Goal: Find specific page/section: Find specific page/section

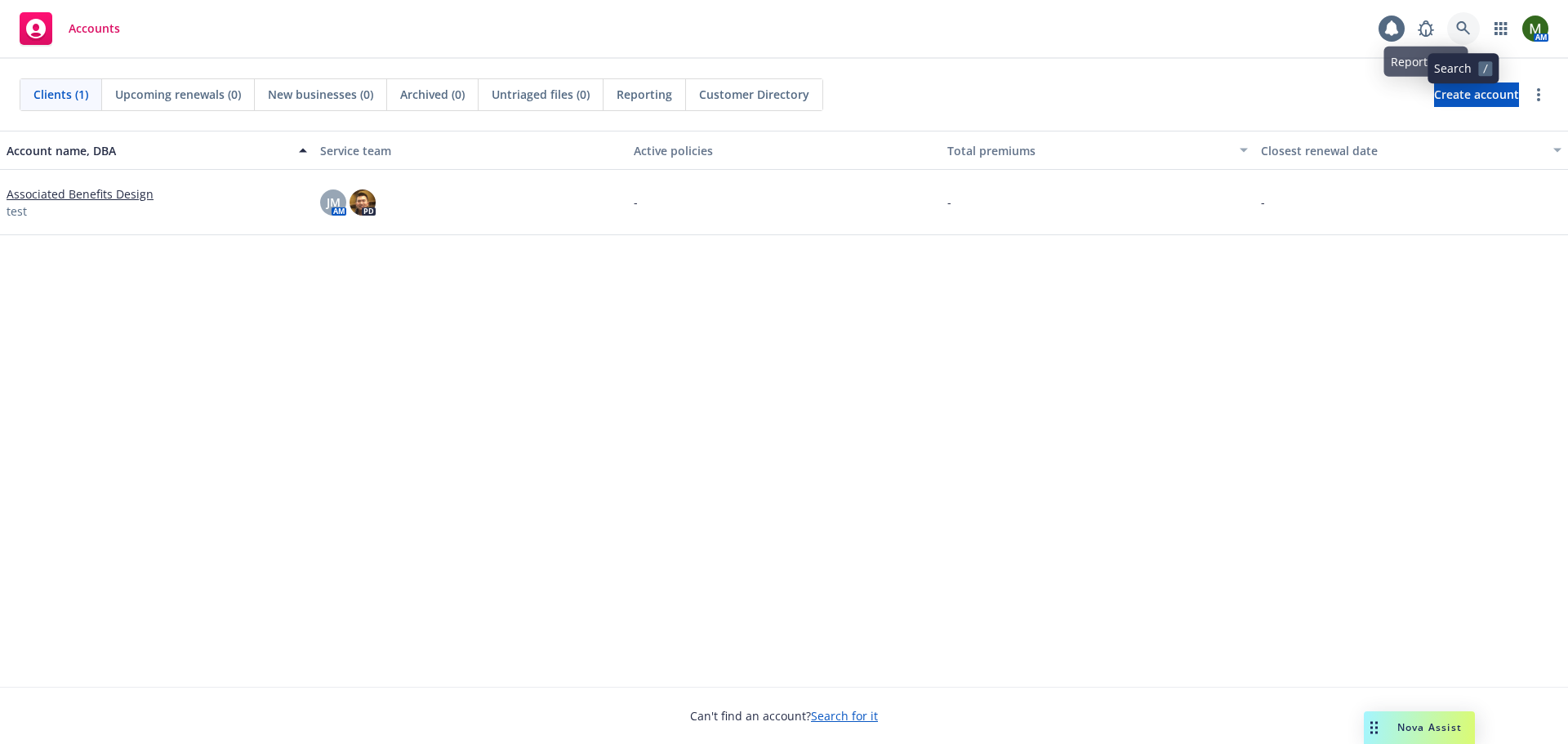
click at [1456, 26] on link at bounding box center [1463, 28] width 32 height 32
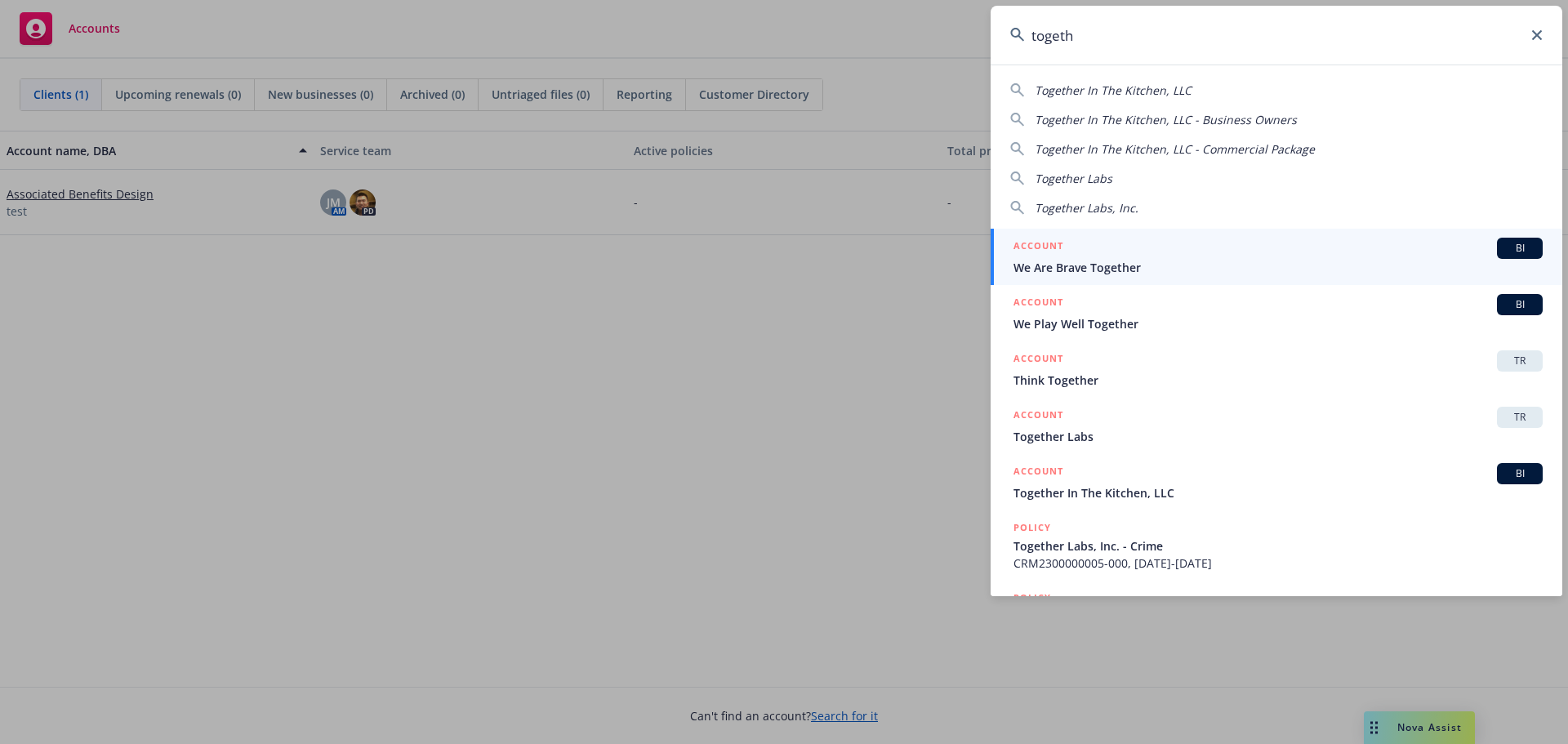
click at [1538, 43] on input "togeth" at bounding box center [1276, 35] width 572 height 59
type input "togeth"
click at [1541, 37] on icon at bounding box center [1537, 36] width 10 height 10
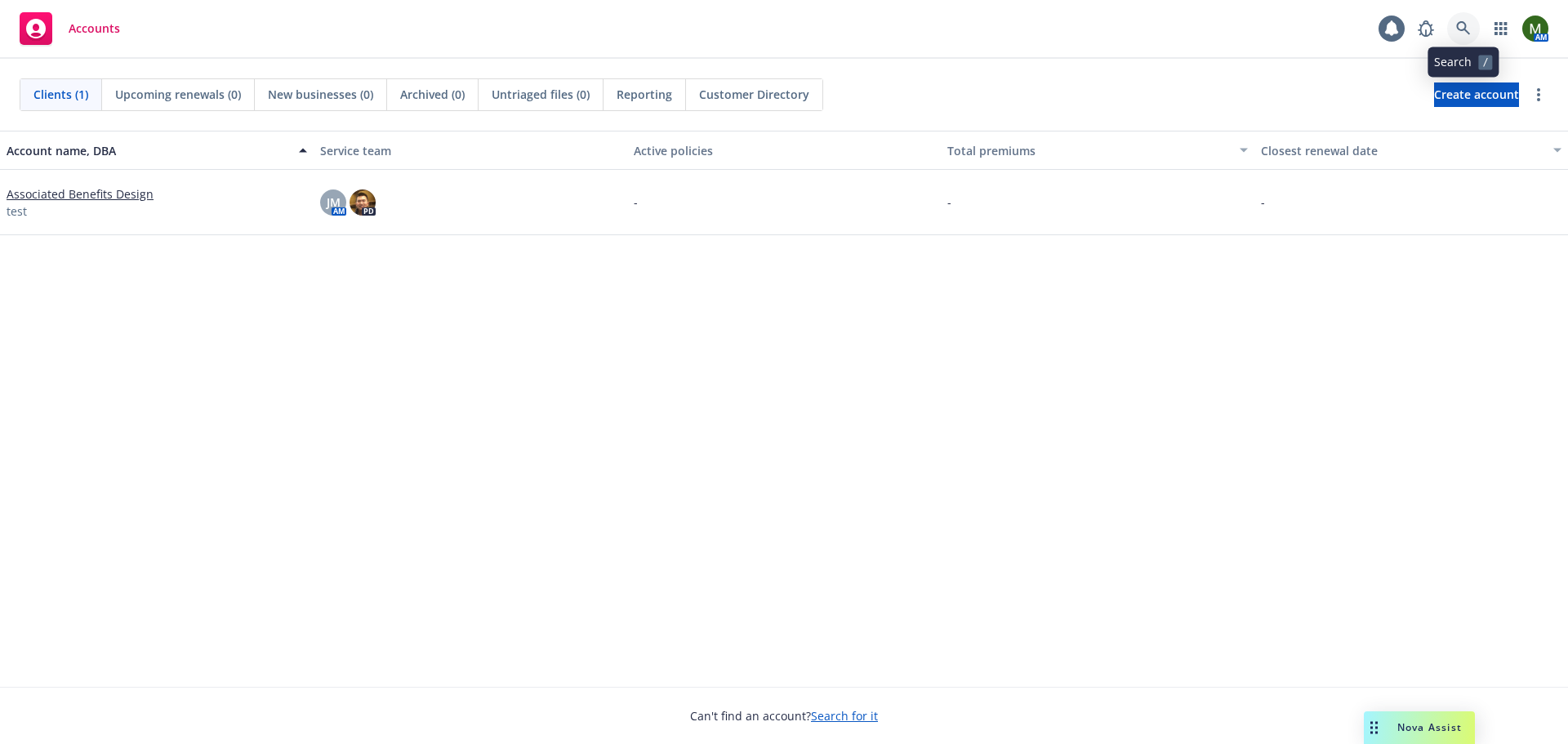
click at [1463, 26] on icon at bounding box center [1463, 28] width 14 height 14
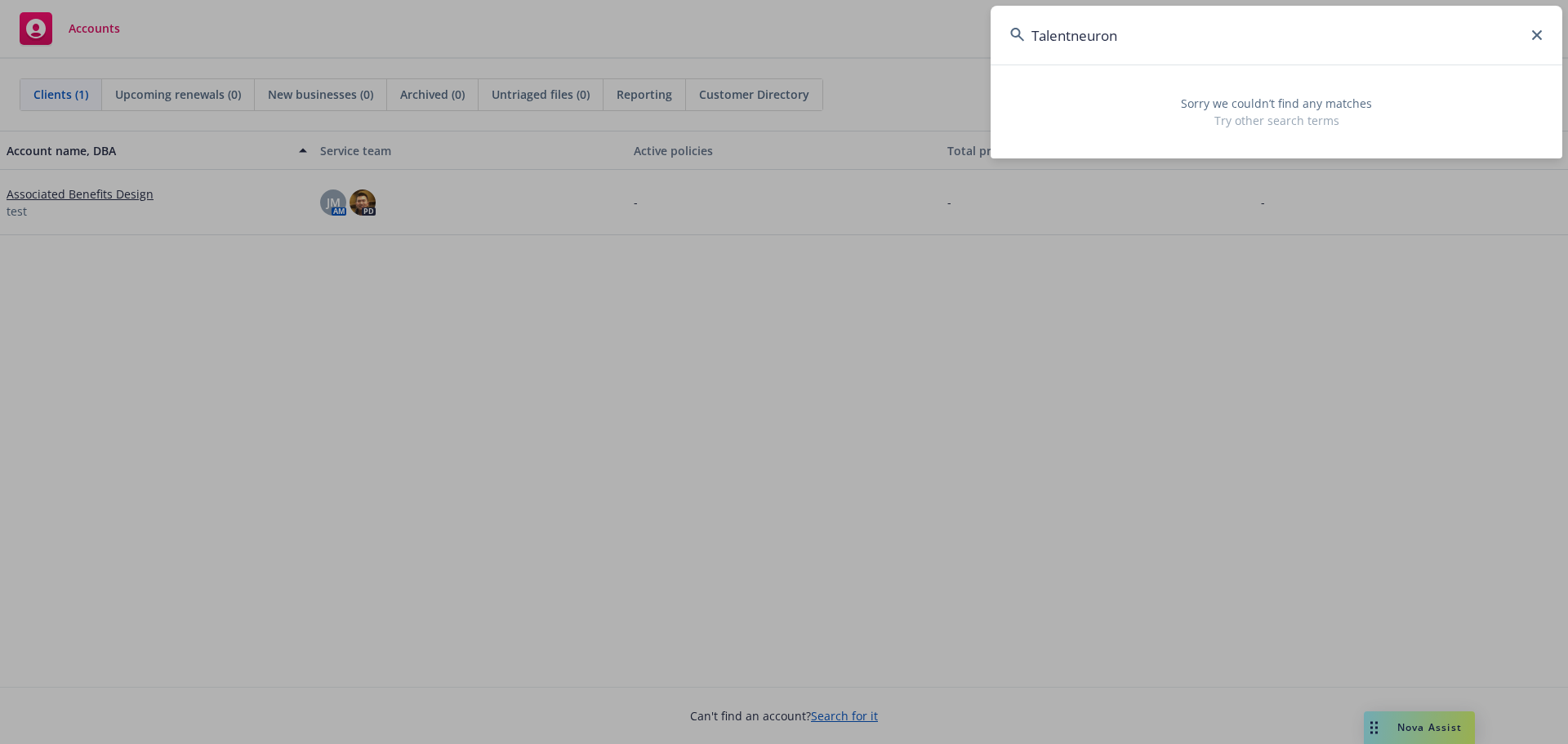
drag, startPoint x: 1466, startPoint y: 38, endPoint x: 838, endPoint y: 10, distance: 628.6
click at [838, 10] on div "Talentneuron Sorry we couldn’t find any matches Try other search terms" at bounding box center [784, 372] width 1568 height 744
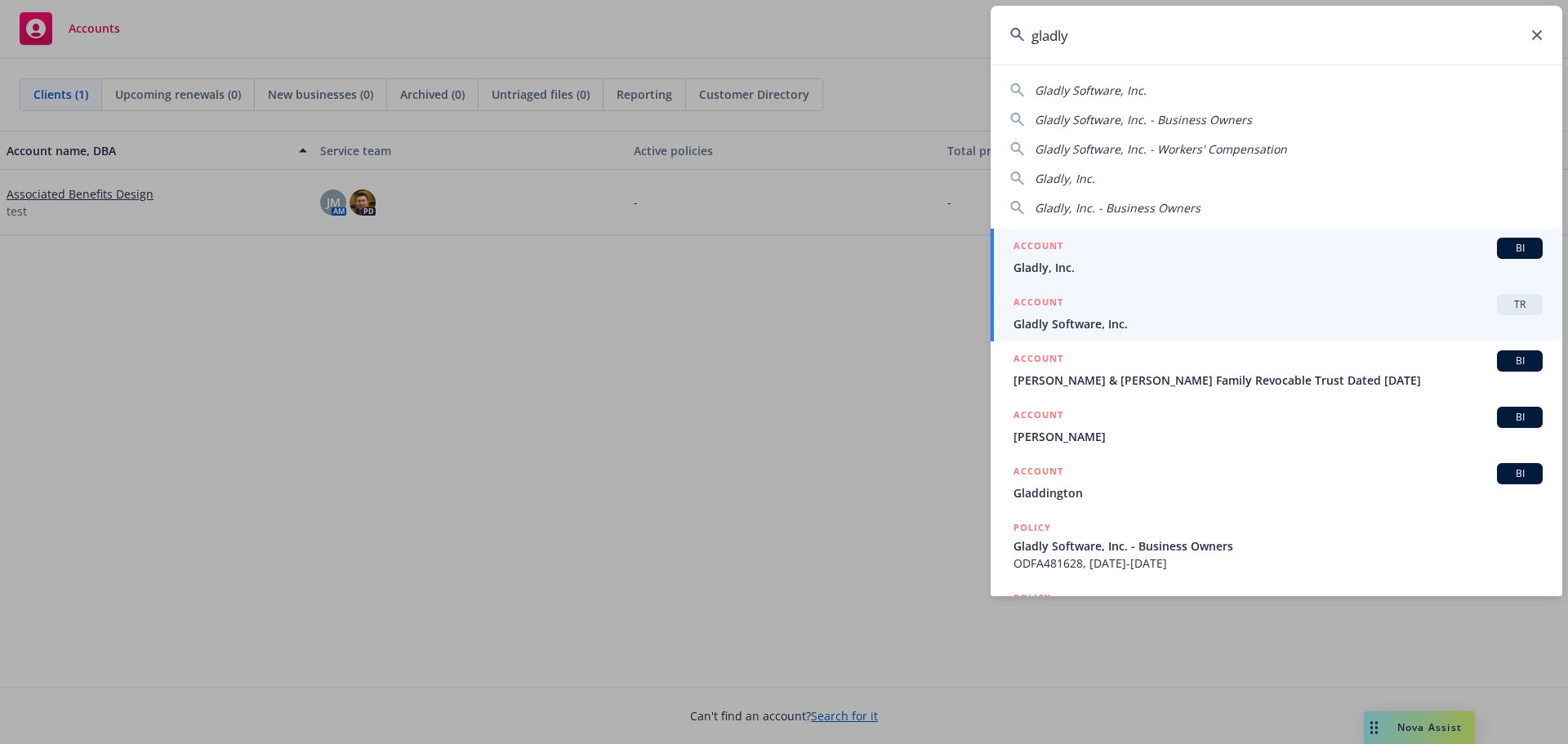
type input "gladly"
click at [1250, 316] on span "Gladly Software, Inc." at bounding box center [1278, 324] width 529 height 17
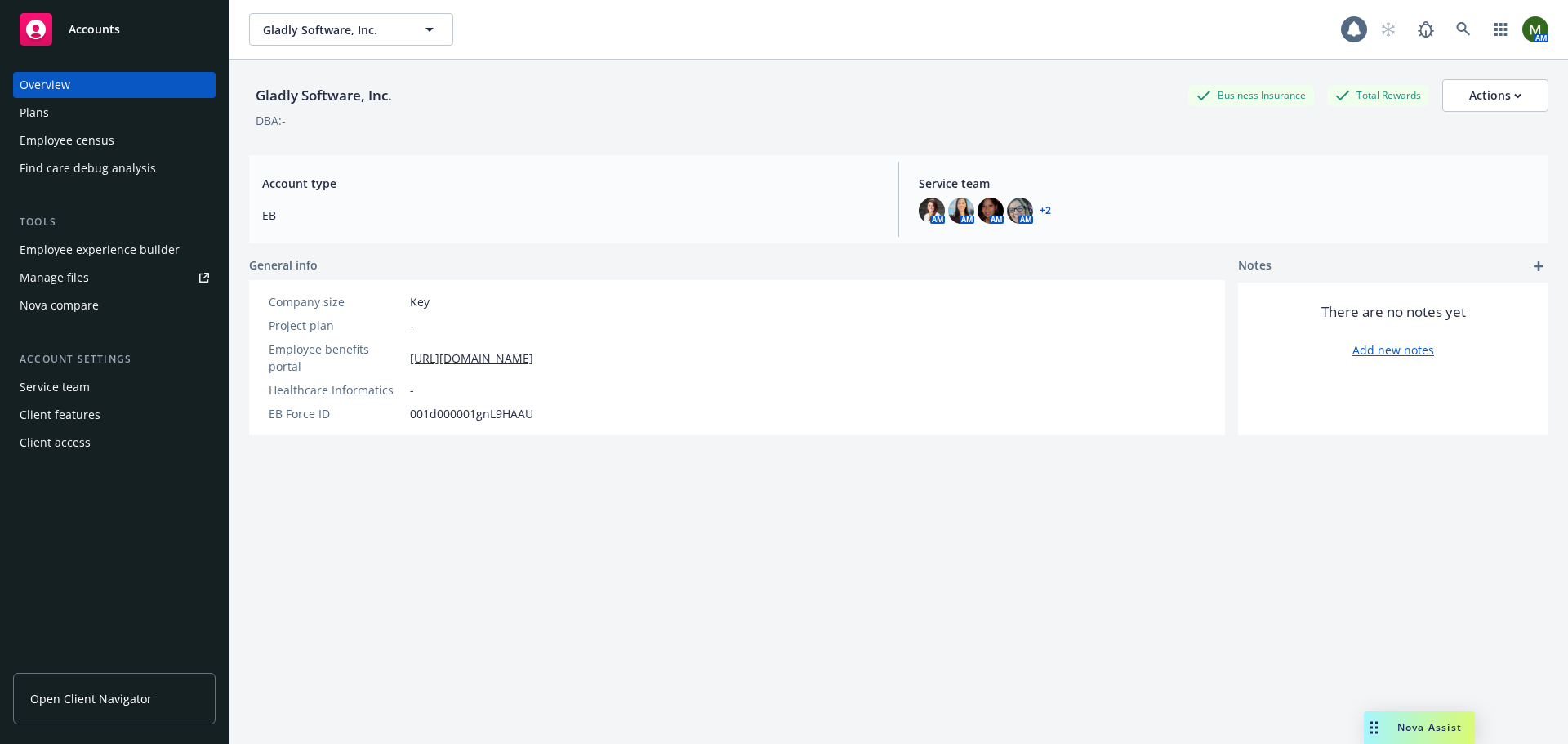
click at [137, 242] on div "Employee experience builder" at bounding box center [100, 249] width 160 height 26
click at [1457, 27] on icon at bounding box center [1463, 29] width 14 height 14
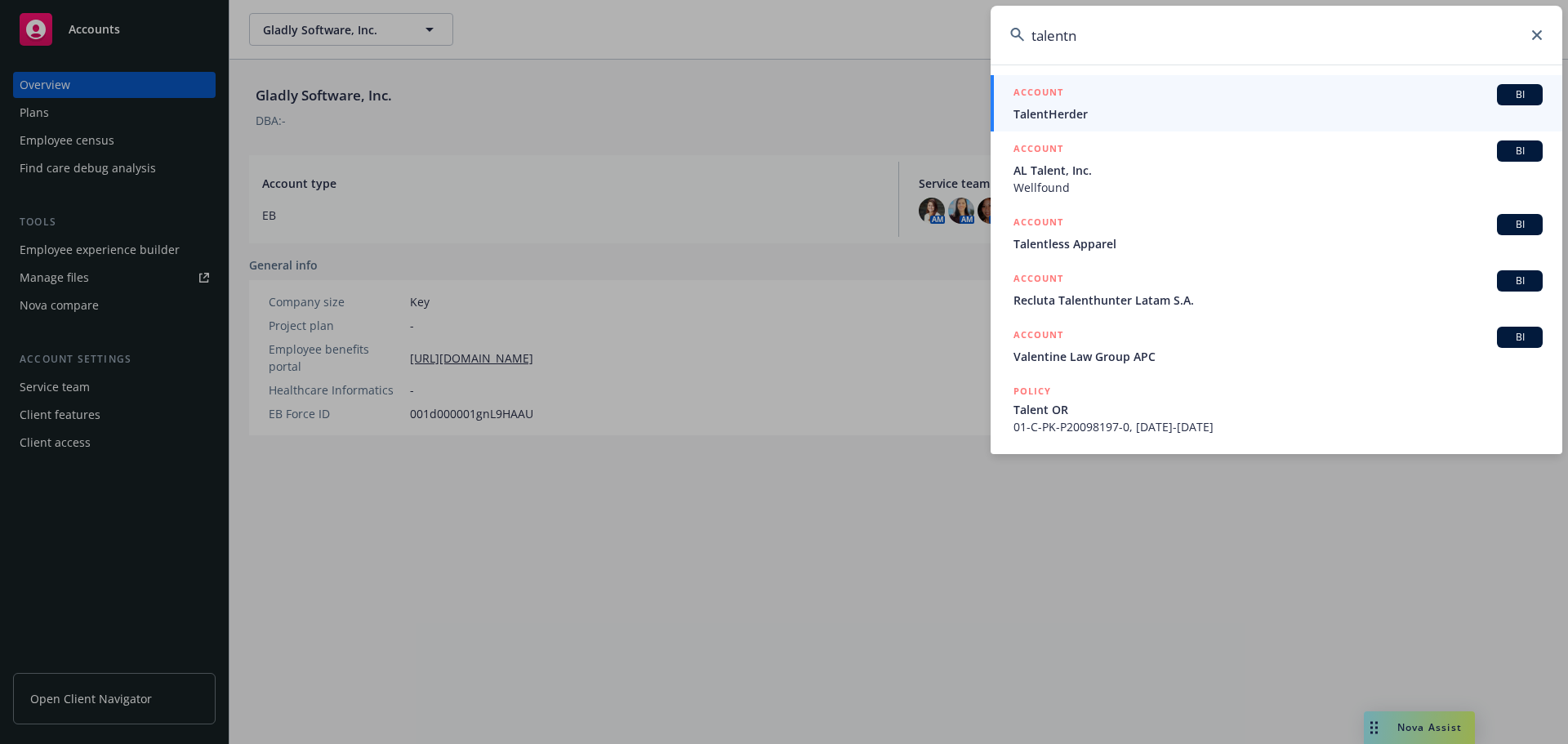
drag, startPoint x: 1094, startPoint y: 48, endPoint x: 1004, endPoint y: 37, distance: 90.7
click at [1004, 37] on input "talentn" at bounding box center [1276, 35] width 572 height 59
paste input "Talentneuro"
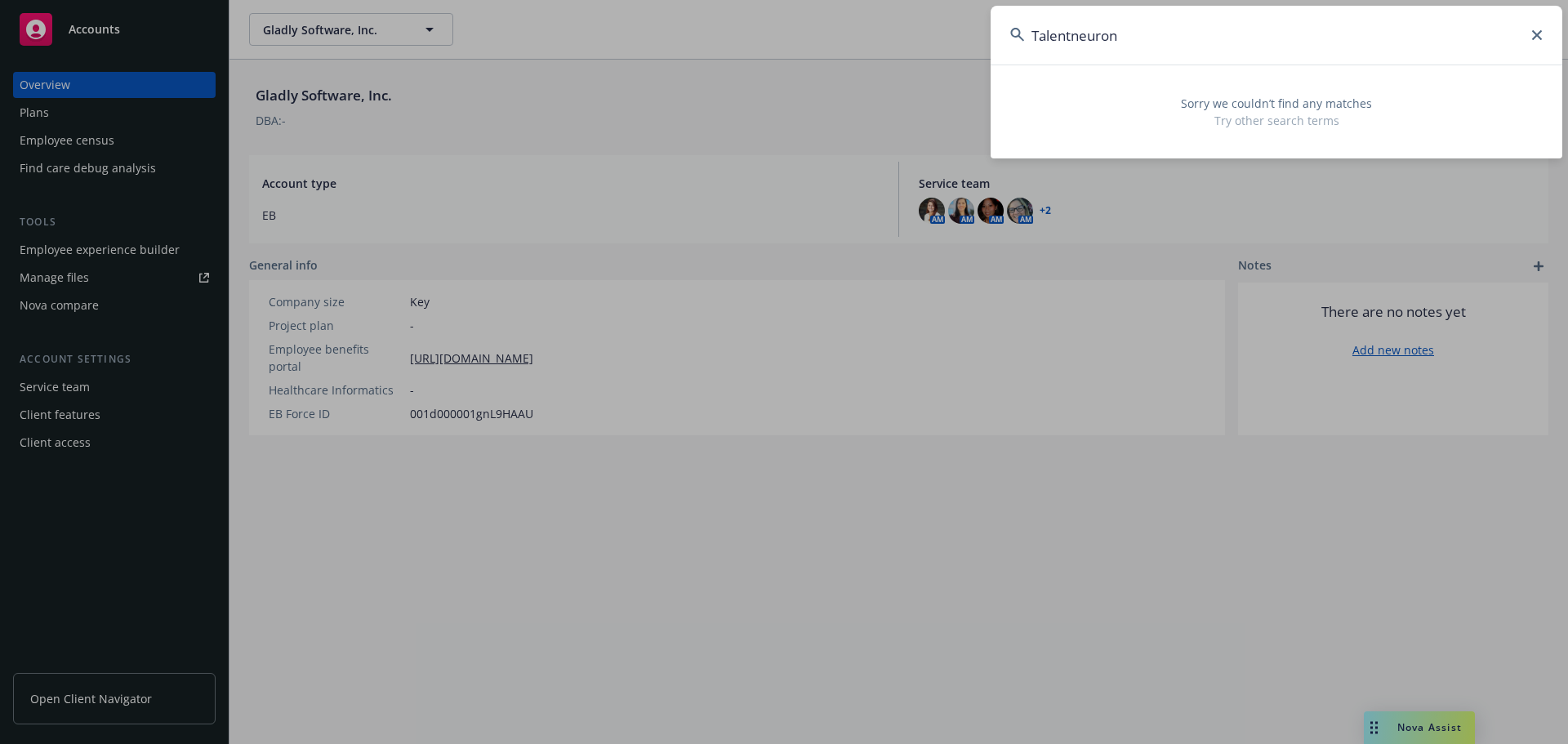
type input "Talentneuron"
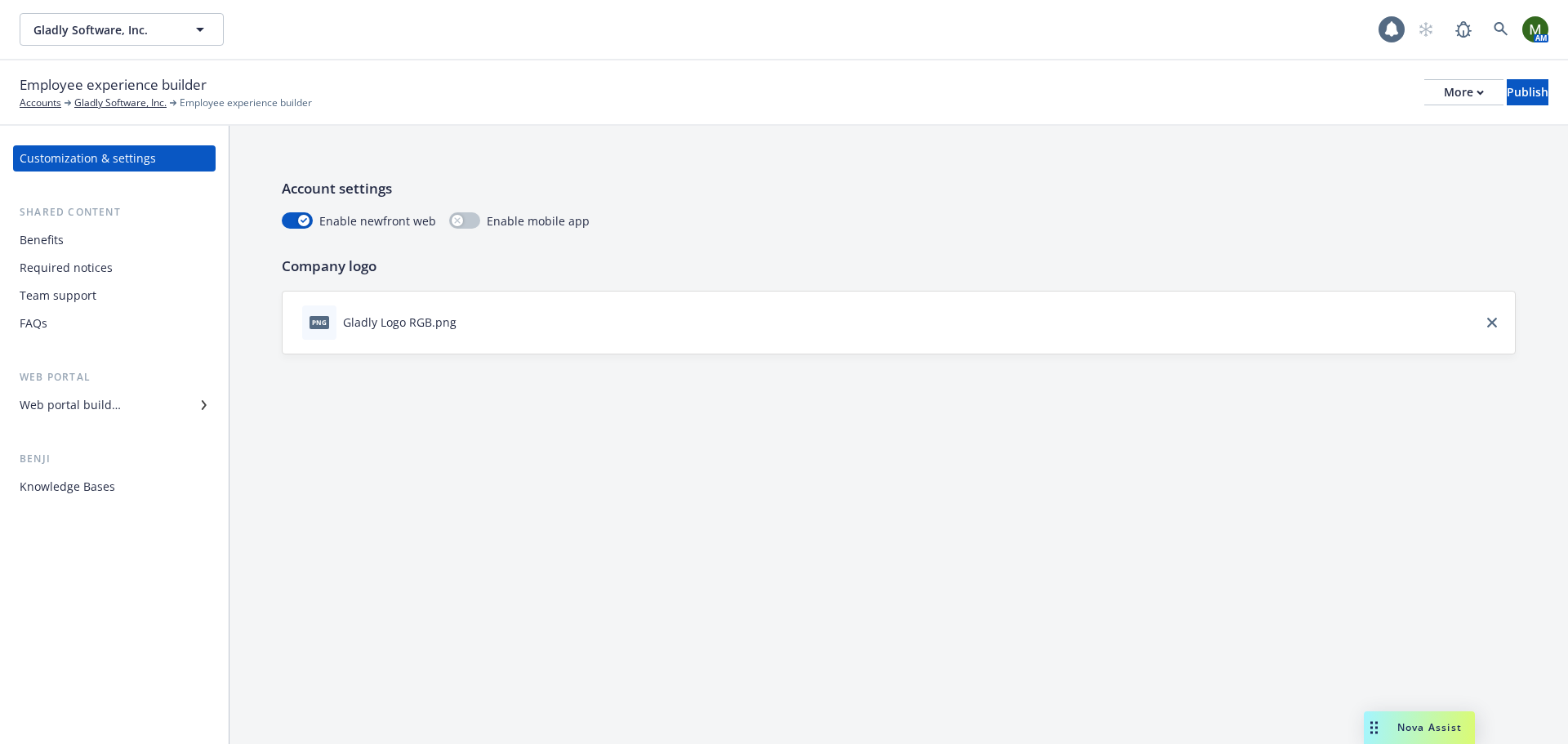
click at [84, 412] on div "Web portal builder" at bounding box center [70, 405] width 101 height 26
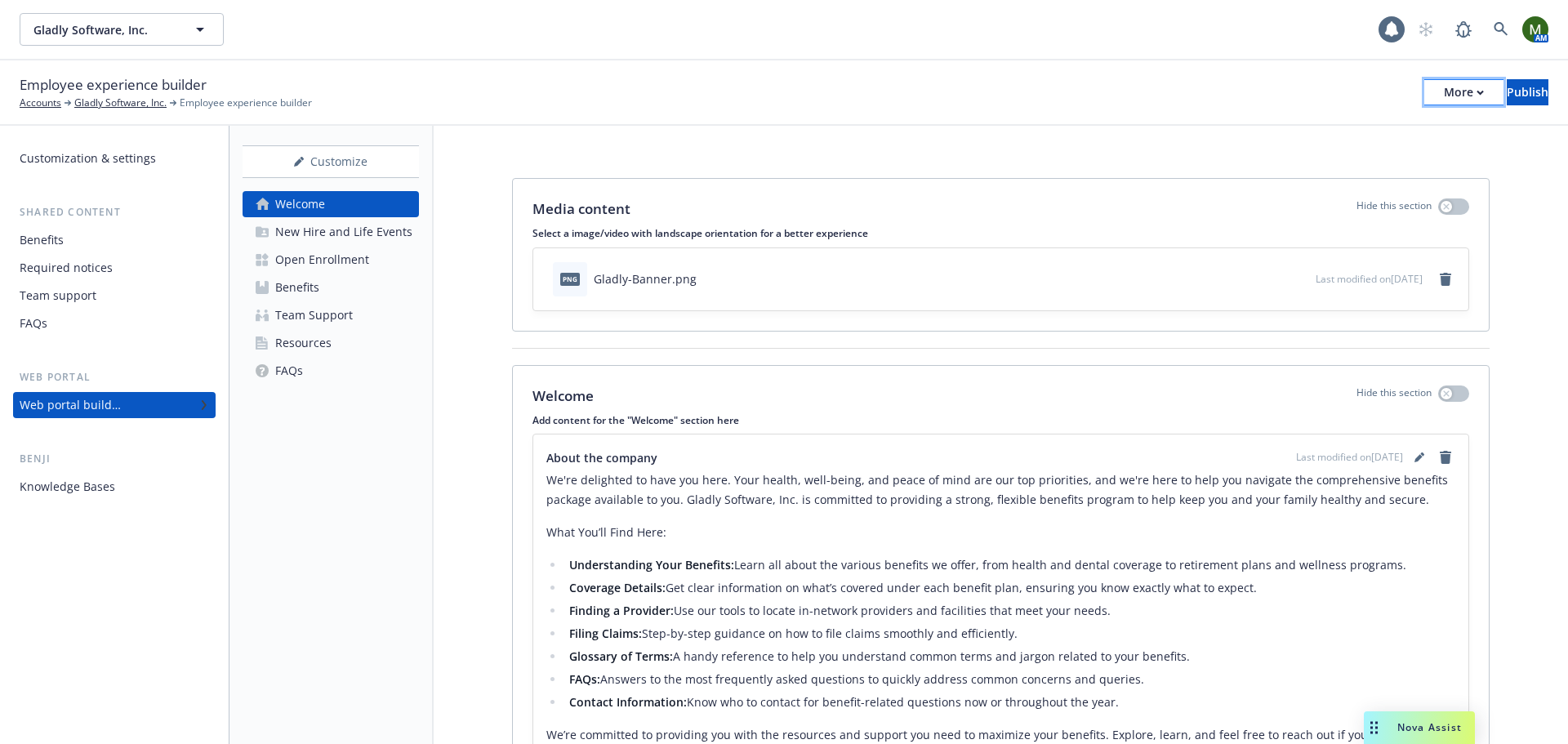
click at [1424, 85] on button "More" at bounding box center [1463, 92] width 79 height 26
click at [1342, 125] on link "Copy preview link" at bounding box center [1329, 129] width 242 height 32
click at [1444, 84] on div "More" at bounding box center [1463, 92] width 40 height 25
click at [1247, 83] on div "Employee experience builder Accounts Gladly Software, Inc. Employee experience …" at bounding box center [784, 92] width 1529 height 36
click at [1444, 100] on div "More" at bounding box center [1463, 92] width 40 height 25
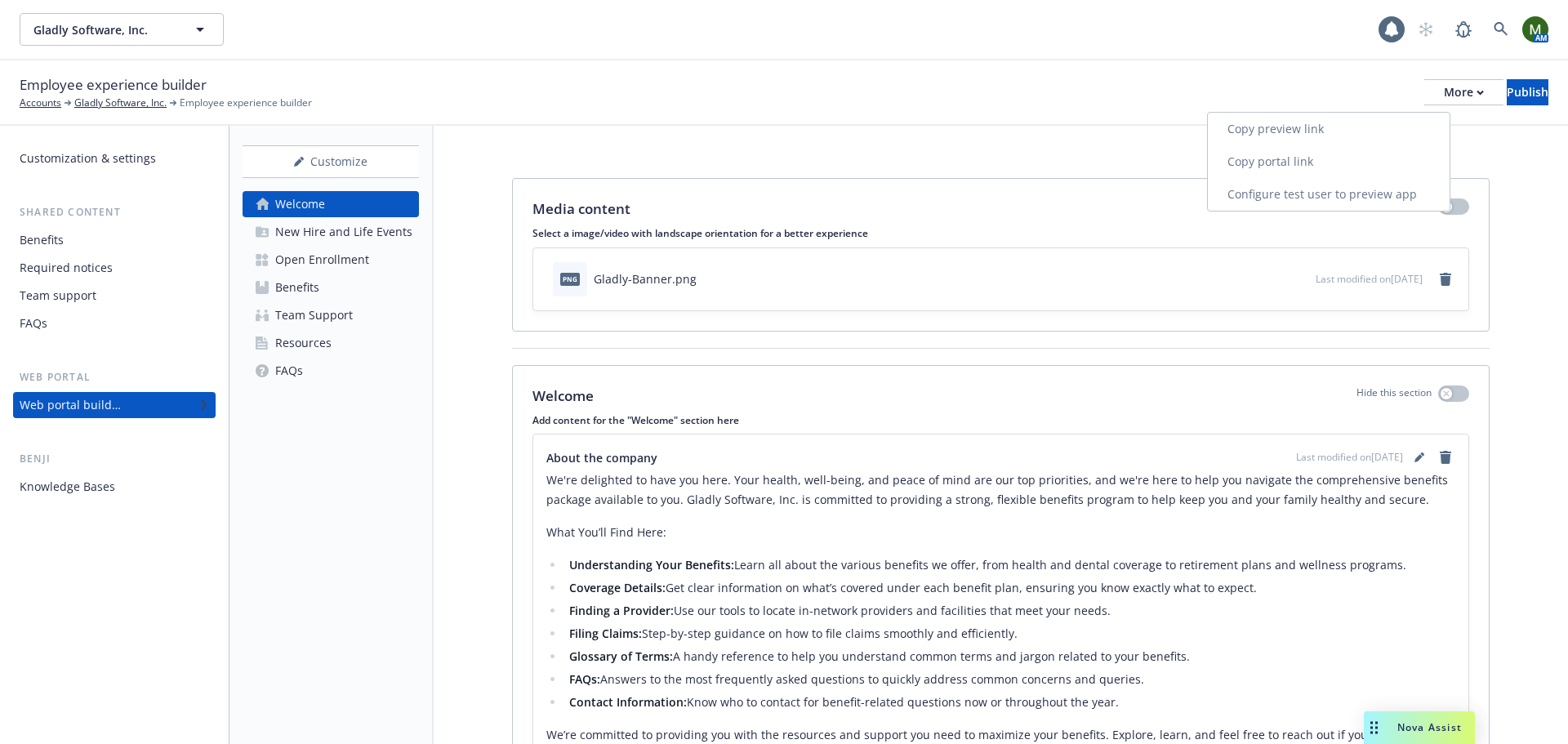
click at [1392, 147] on link "Copy portal link" at bounding box center [1329, 162] width 242 height 32
